Goal: Information Seeking & Learning: Learn about a topic

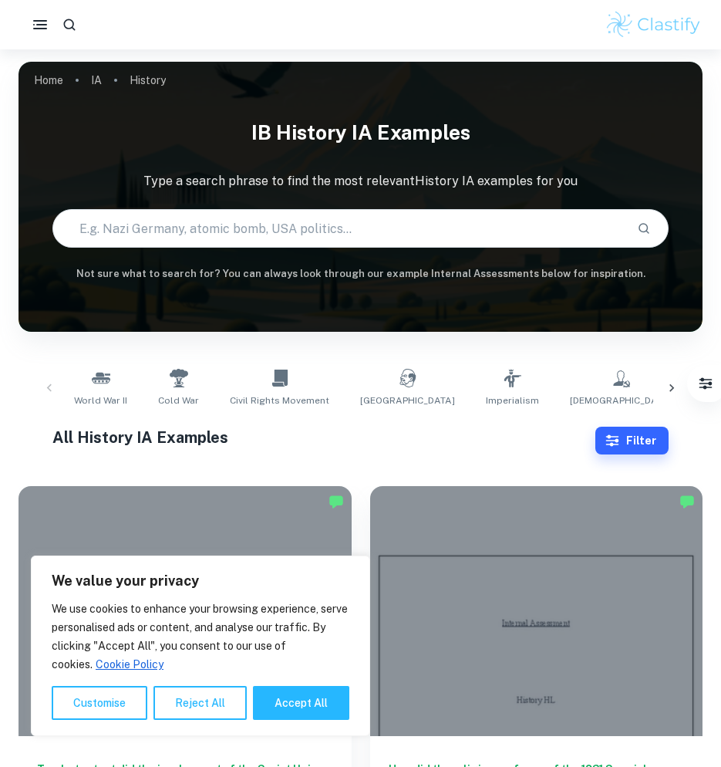
scroll to position [463, 0]
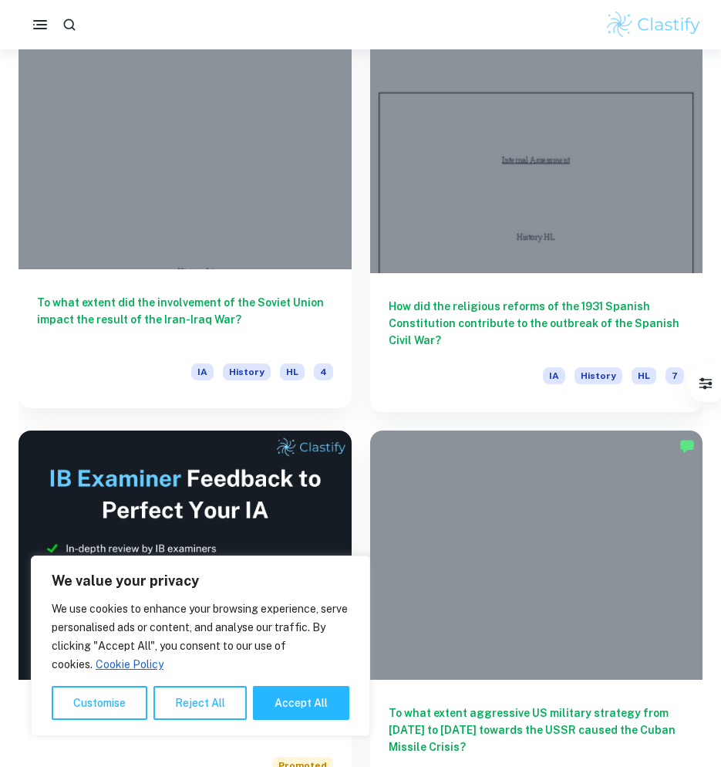
drag, startPoint x: 0, startPoint y: 0, endPoint x: 239, endPoint y: 309, distance: 390.3
click at [239, 309] on h6 "To what extent did the involvement of the Soviet Union impact the result of the…" at bounding box center [185, 319] width 296 height 51
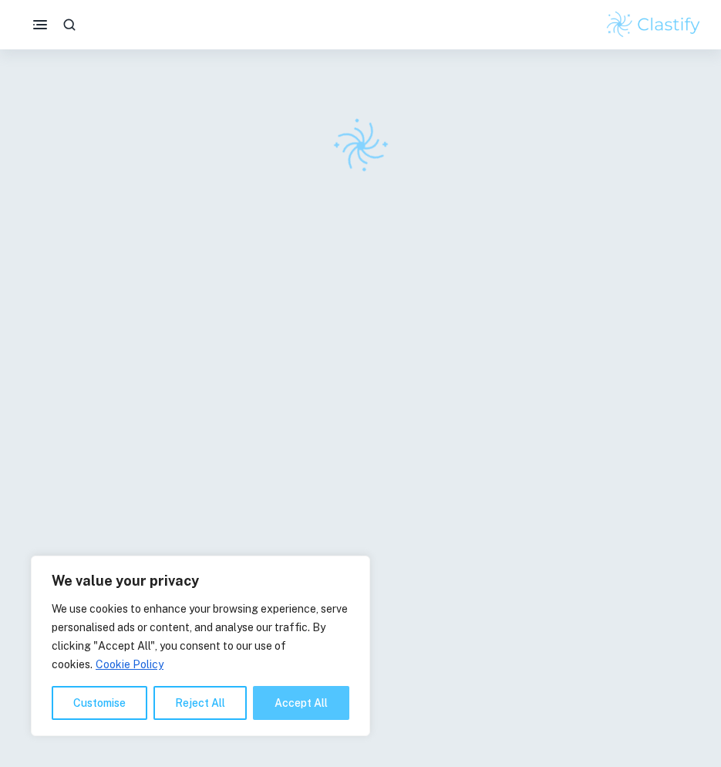
click at [315, 717] on button "Accept All" at bounding box center [301, 703] width 96 height 34
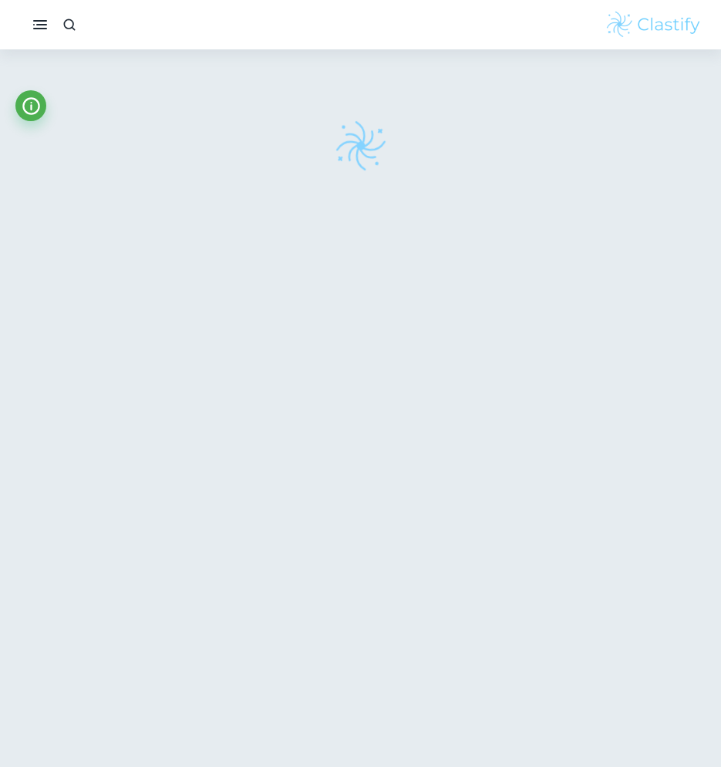
checkbox input "true"
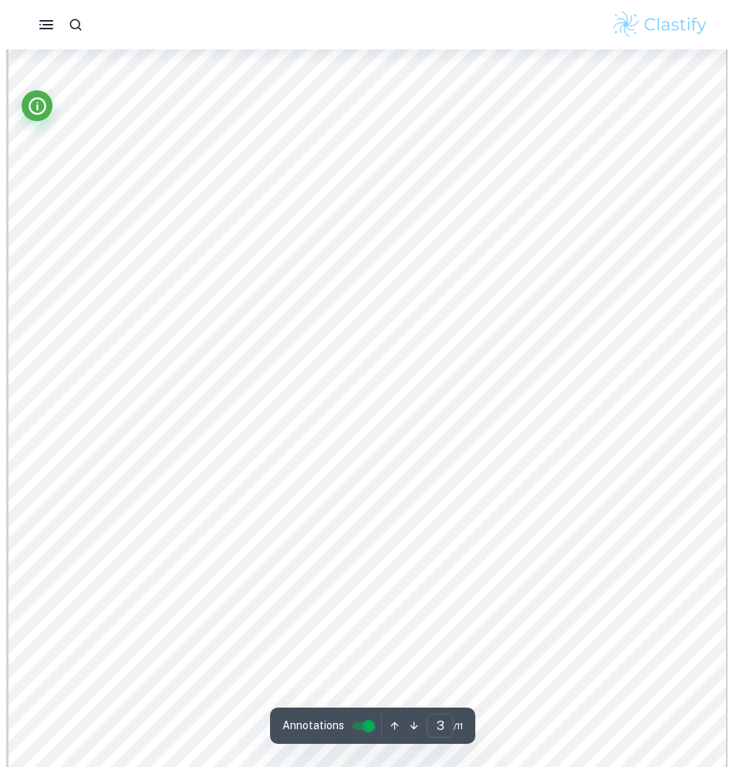
scroll to position [2314, 0]
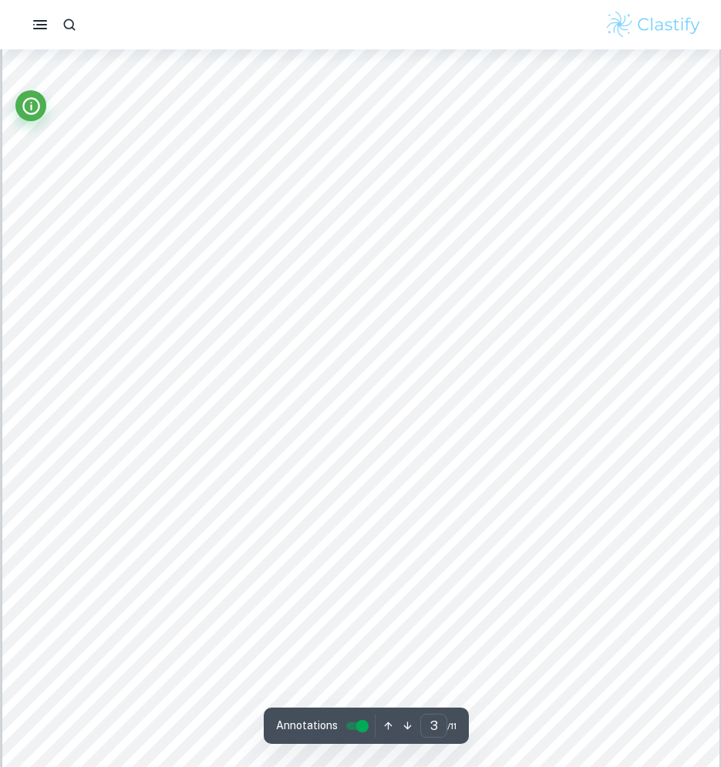
click at [42, 118] on div at bounding box center [30, 109] width 31 height 39
click at [33, 106] on icon "Info" at bounding box center [31, 106] width 21 height 21
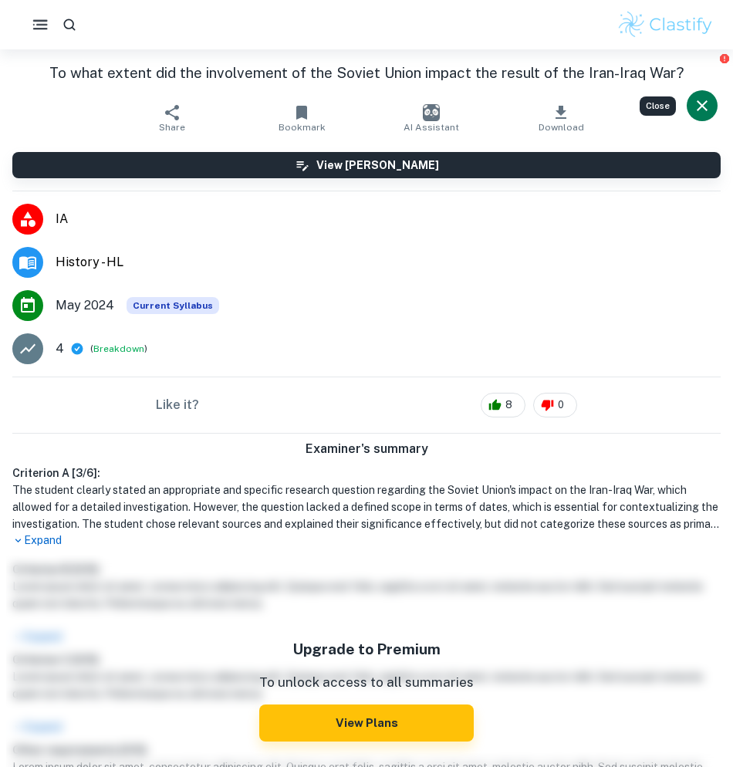
click at [36, 27] on icon "button" at bounding box center [40, 24] width 19 height 19
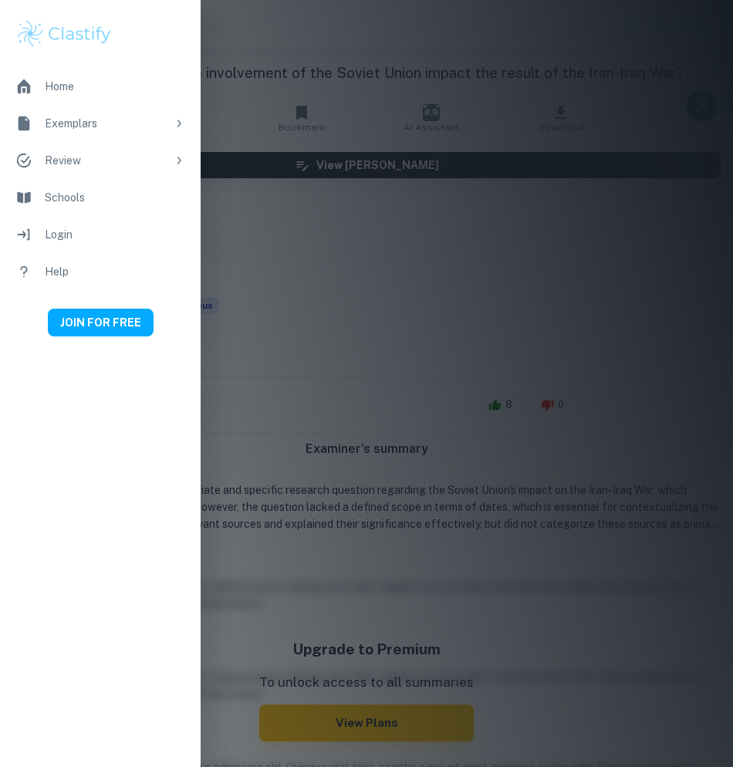
click at [268, 97] on div at bounding box center [366, 383] width 733 height 767
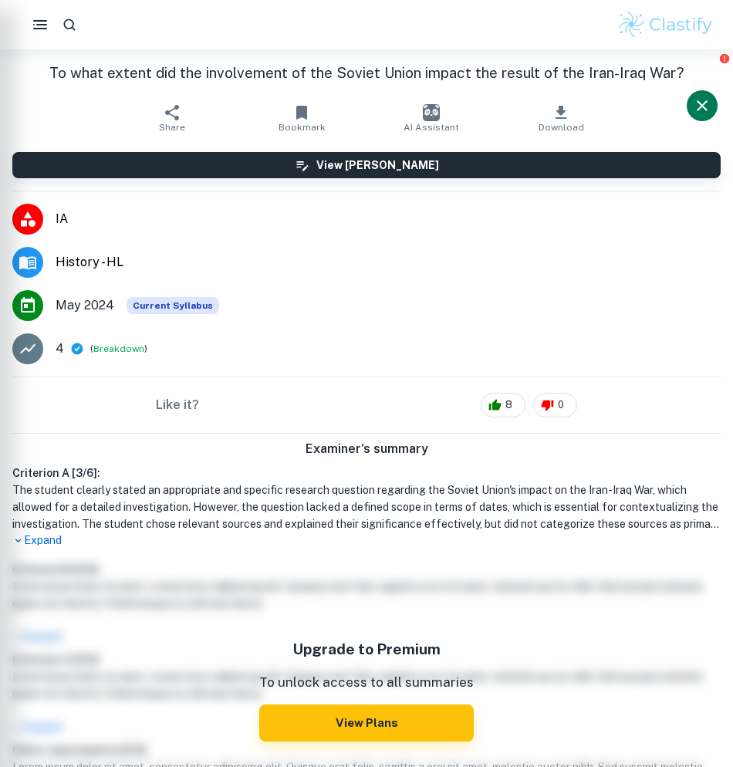
type input "3"
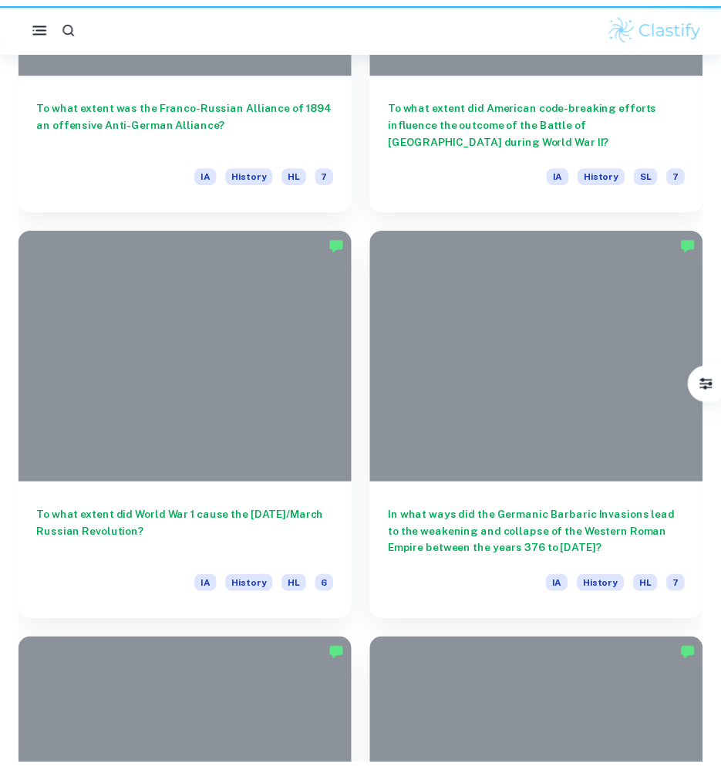
scroll to position [463, 0]
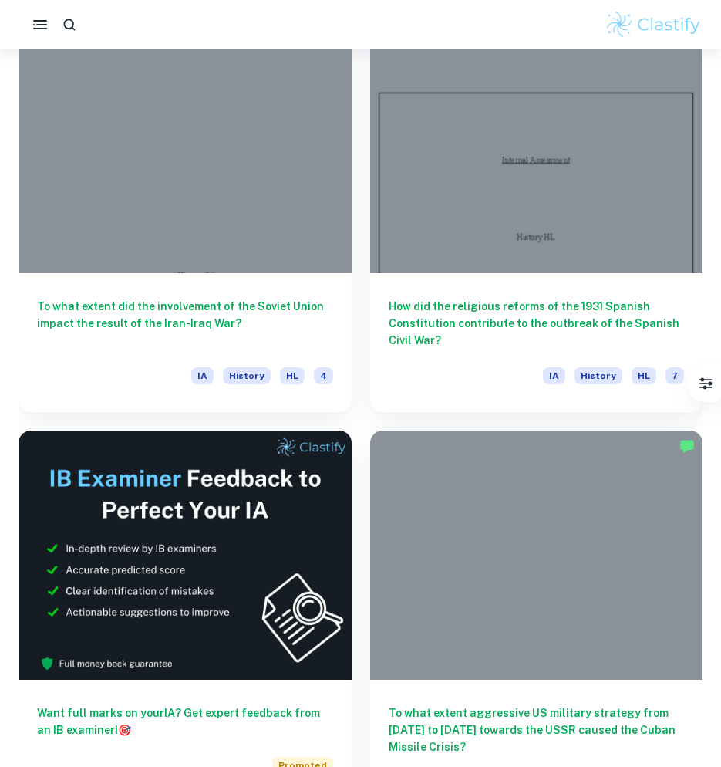
click at [43, 29] on rect "button" at bounding box center [40, 29] width 14 height 2
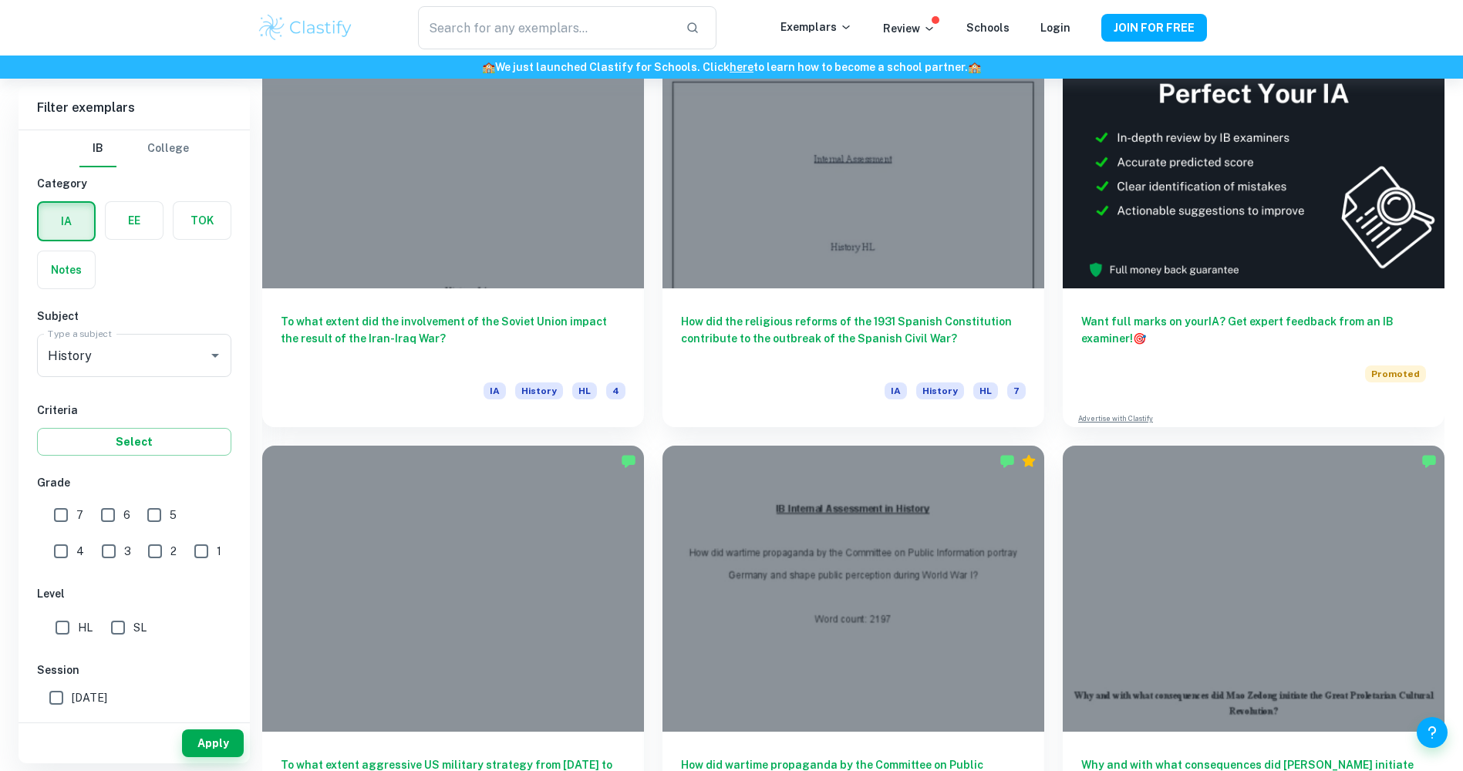
scroll to position [540, 0]
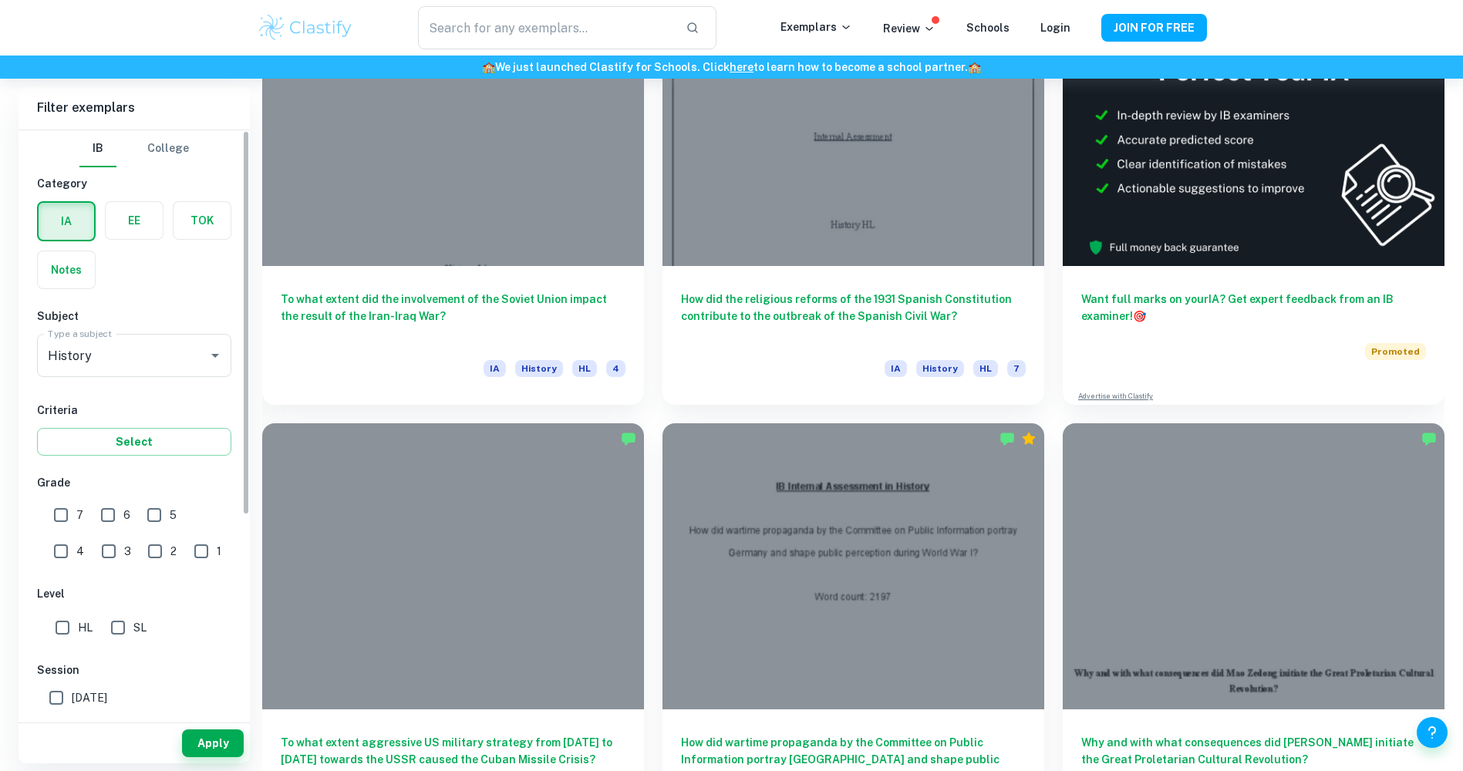
click at [61, 511] on input "7" at bounding box center [61, 515] width 31 height 31
checkbox input "true"
click at [219, 745] on button "Apply" at bounding box center [213, 744] width 62 height 28
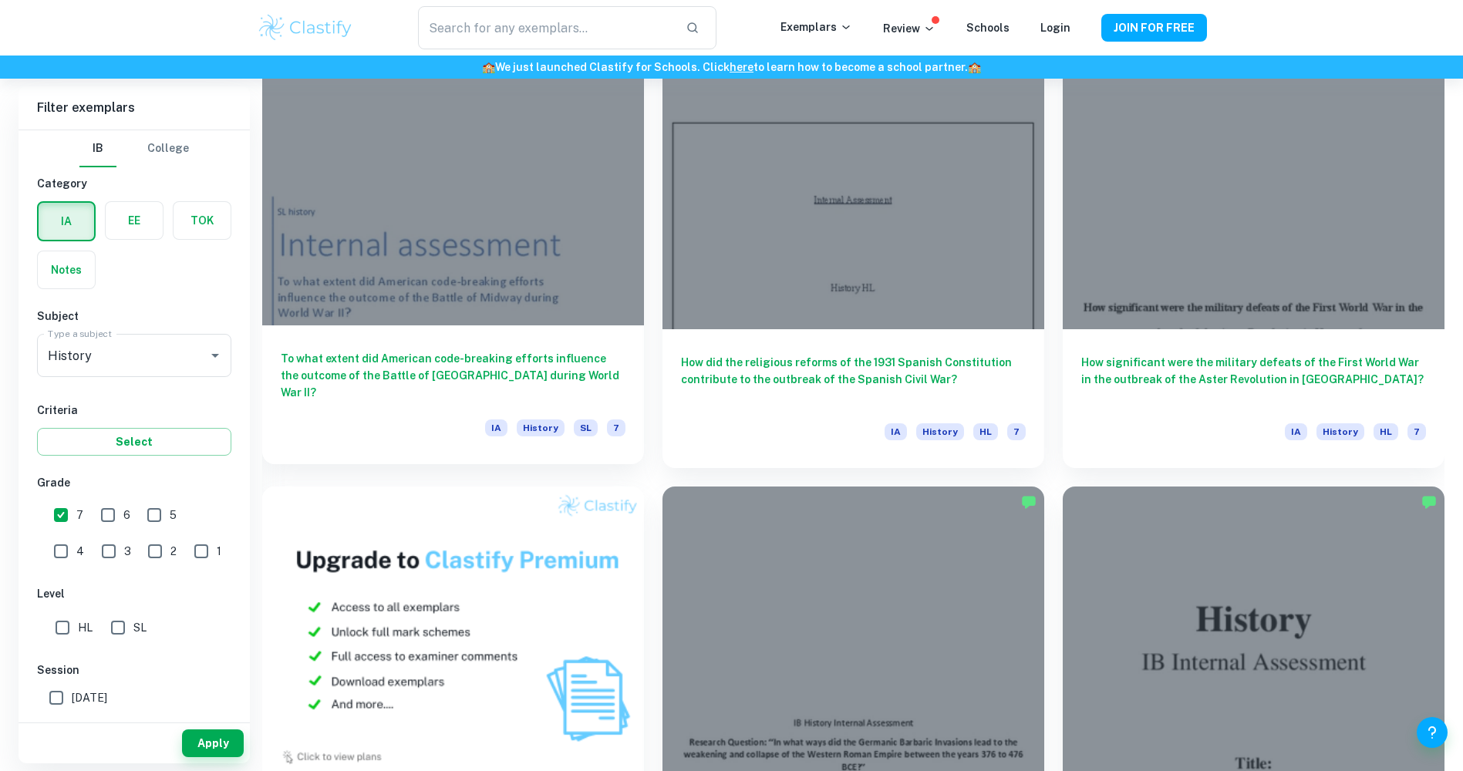
scroll to position [926, 0]
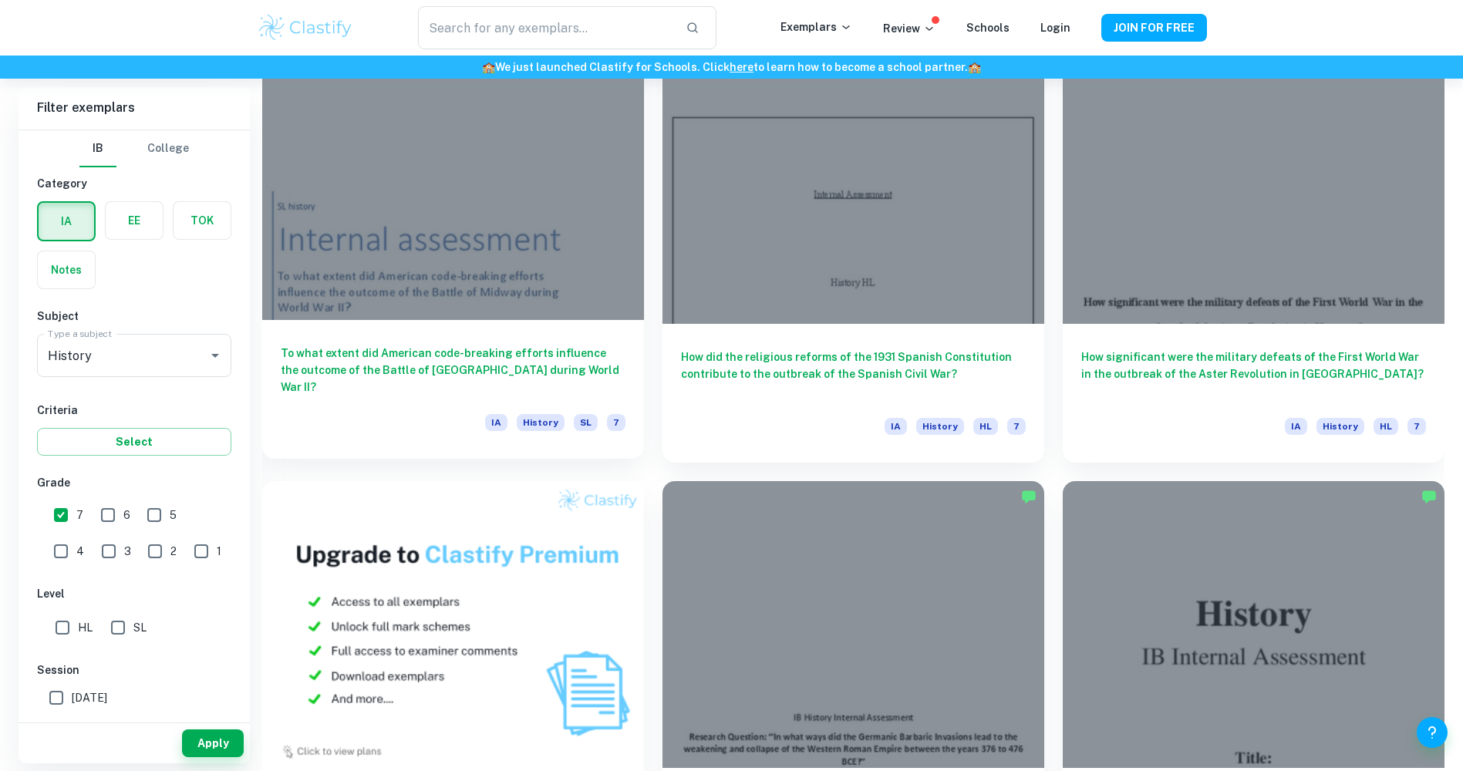
click at [493, 369] on h6 "To what extent did American code-breaking efforts influence the outcome of the …" at bounding box center [453, 370] width 345 height 51
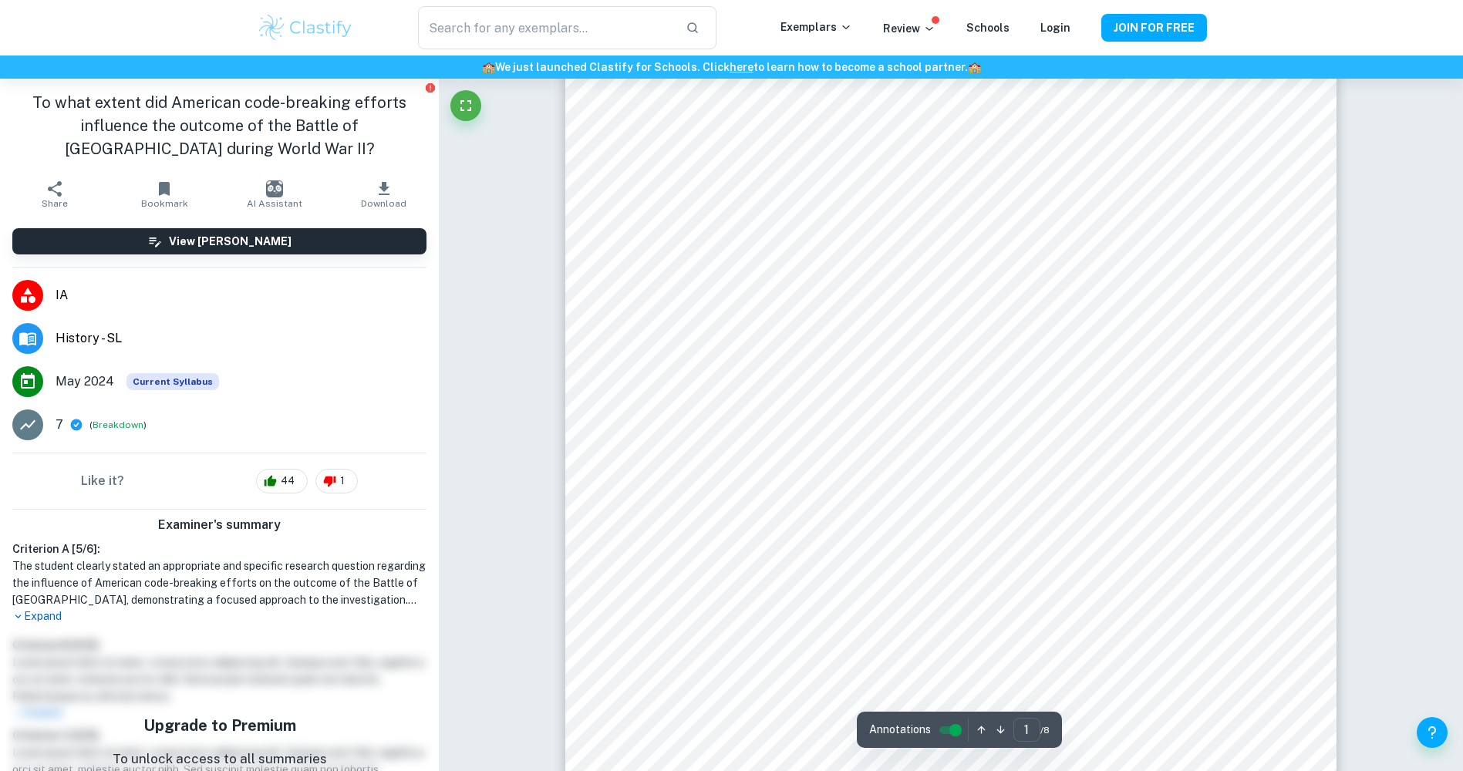
scroll to position [309, 0]
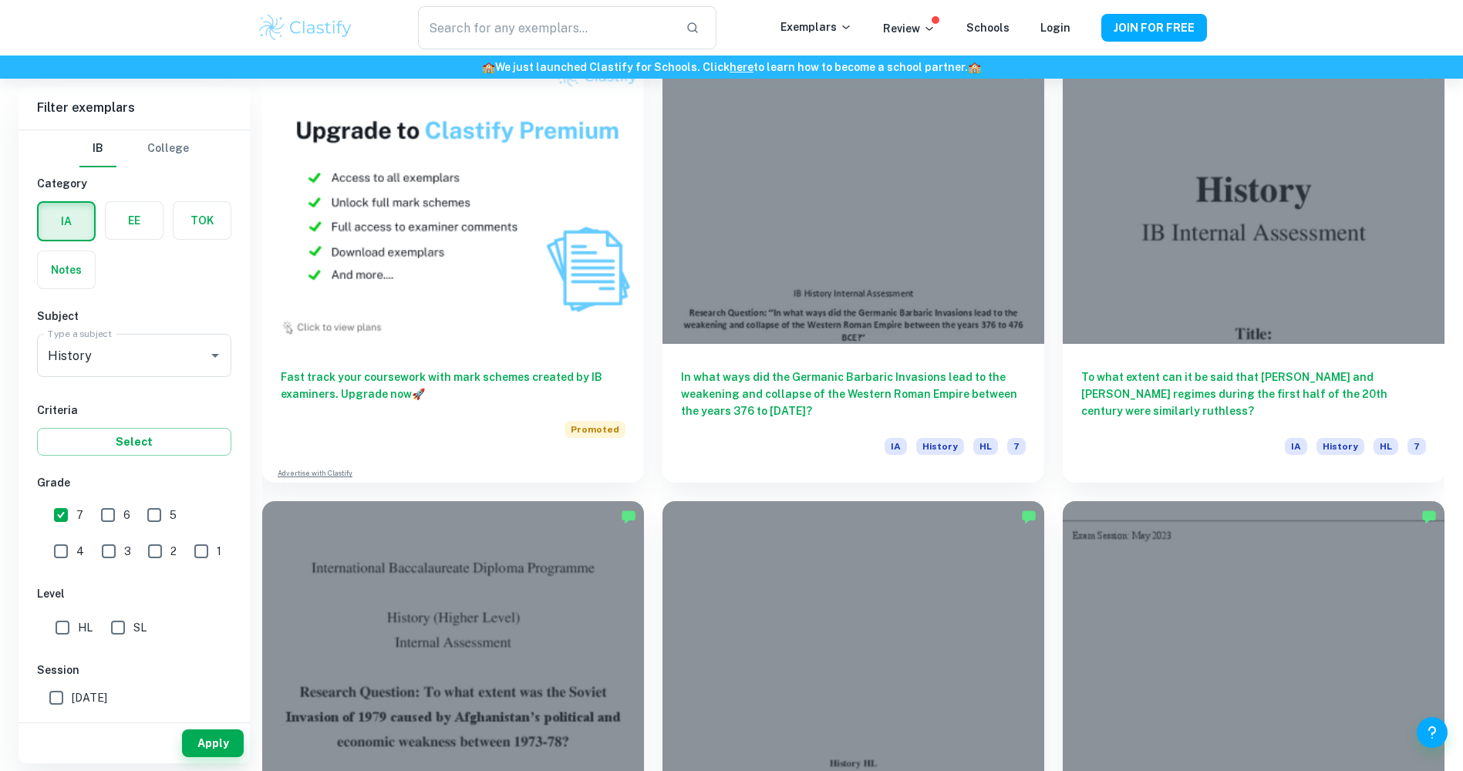
scroll to position [1812, 0]
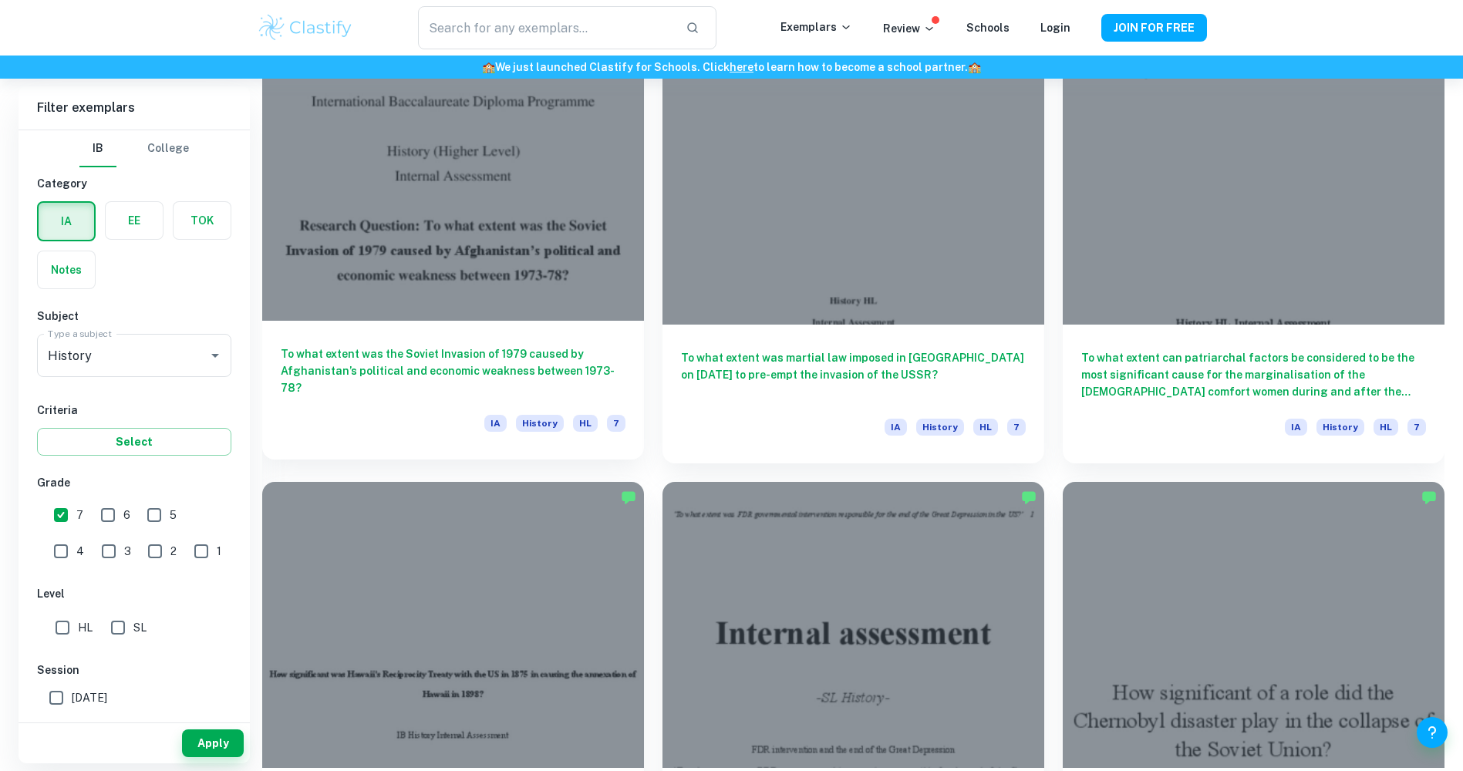
click at [538, 353] on h6 "To what extent was the Soviet Invasion of 1979 caused by Afghanistan’s politica…" at bounding box center [453, 371] width 345 height 51
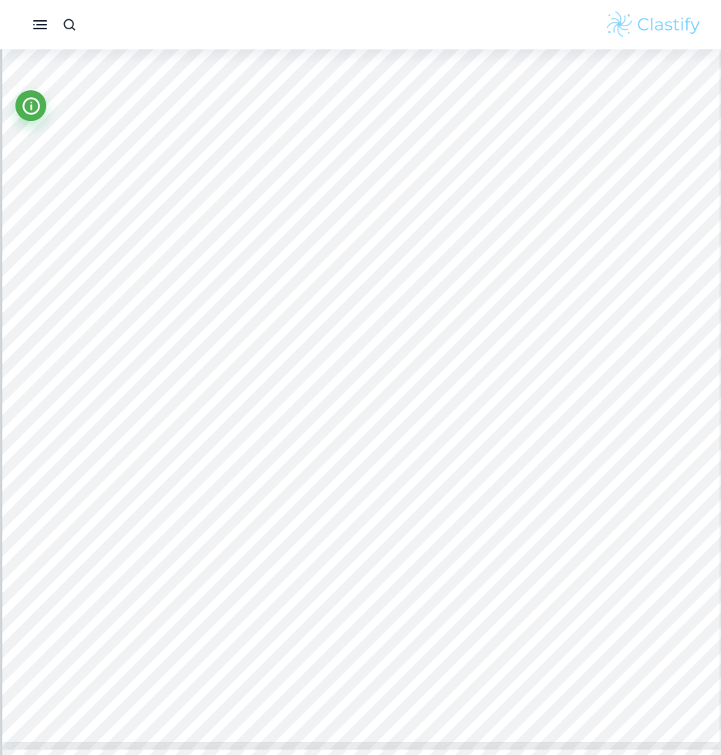
scroll to position [2622, 0]
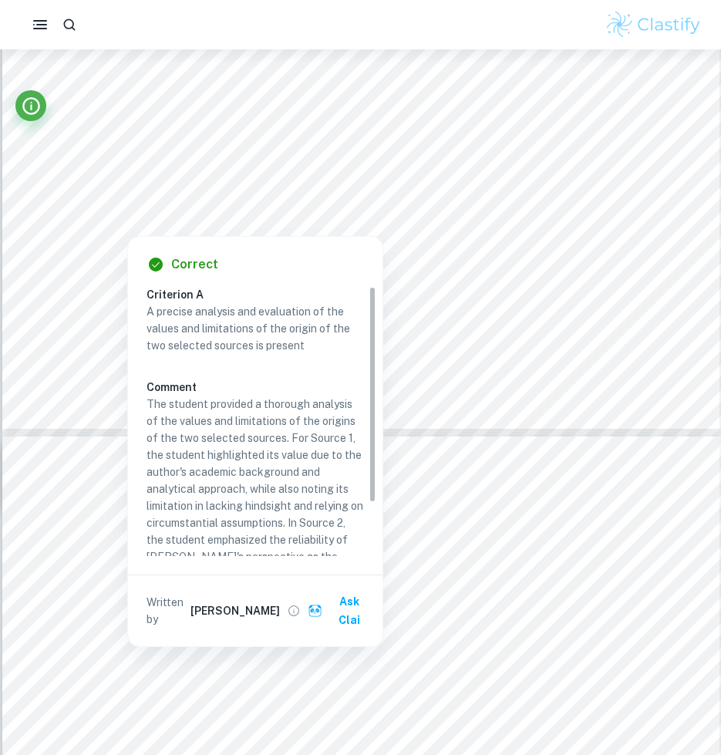
type input "4"
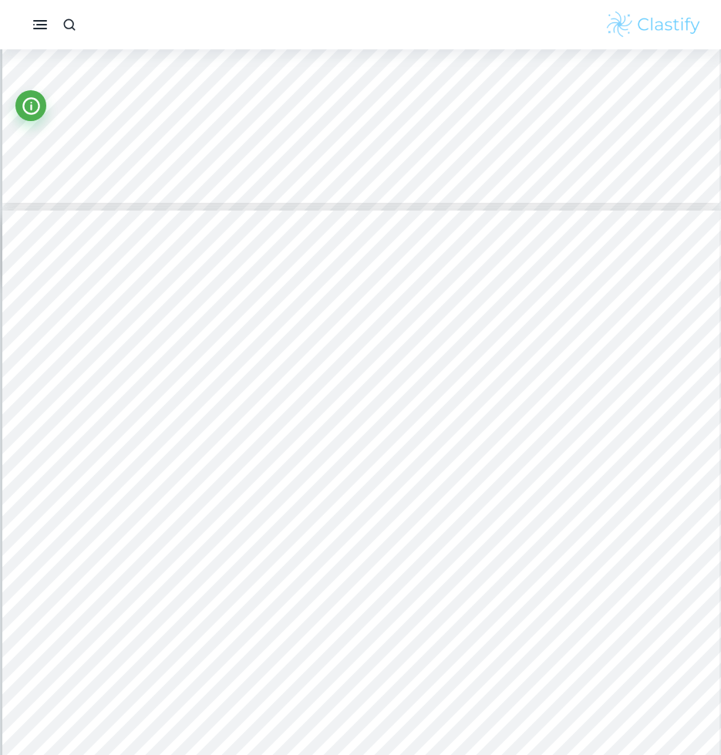
scroll to position [3162, 0]
